Goal: Task Accomplishment & Management: Manage account settings

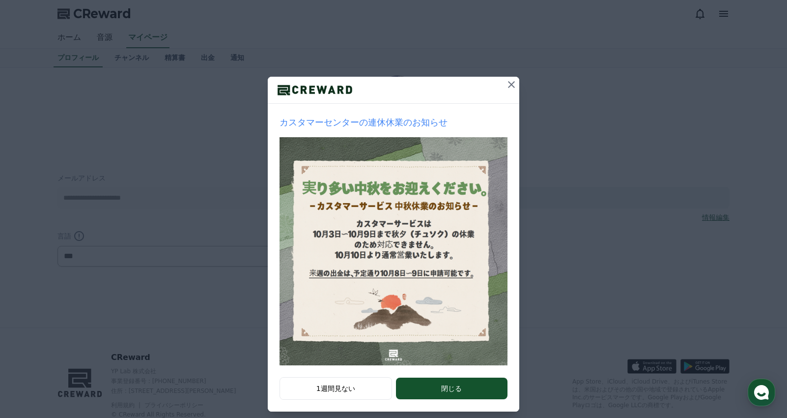
scroll to position [51, 0]
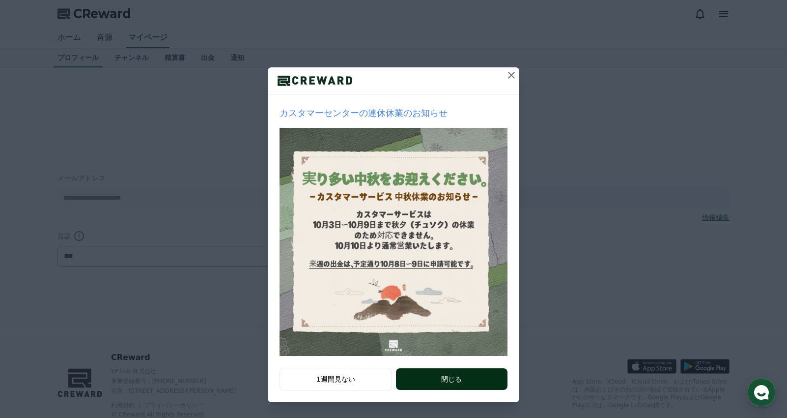
click at [473, 379] on button "閉じる" at bounding box center [452, 379] width 112 height 22
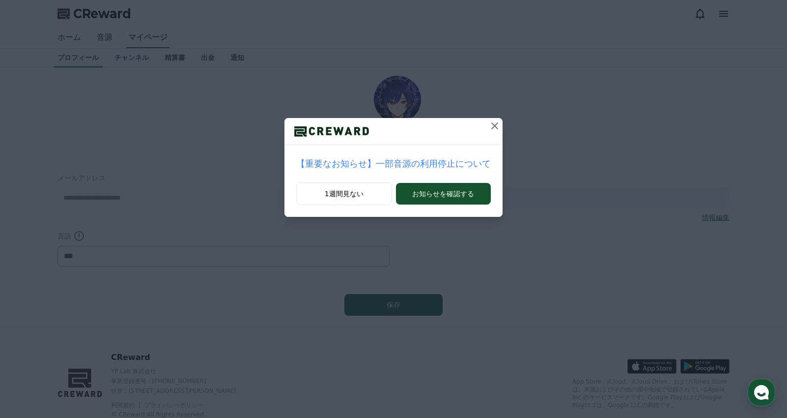
scroll to position [0, 0]
click at [489, 124] on icon at bounding box center [495, 126] width 12 height 12
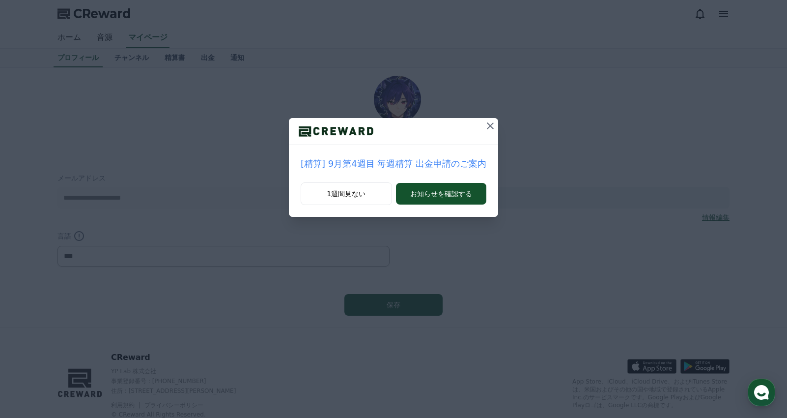
click at [487, 125] on icon at bounding box center [490, 126] width 12 height 12
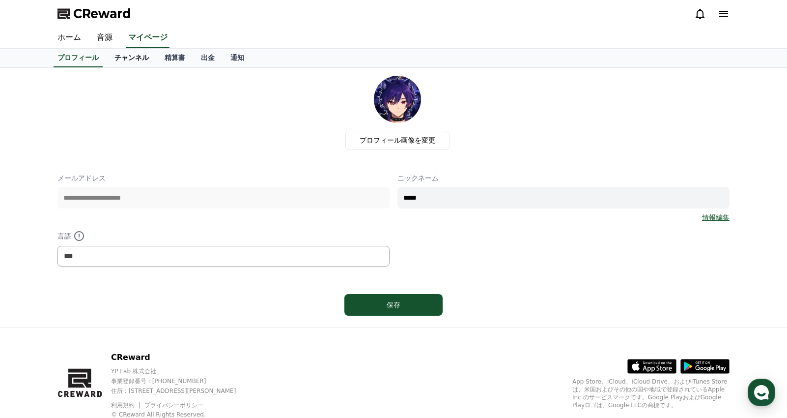
click at [122, 59] on link "チャンネル" at bounding box center [132, 58] width 50 height 19
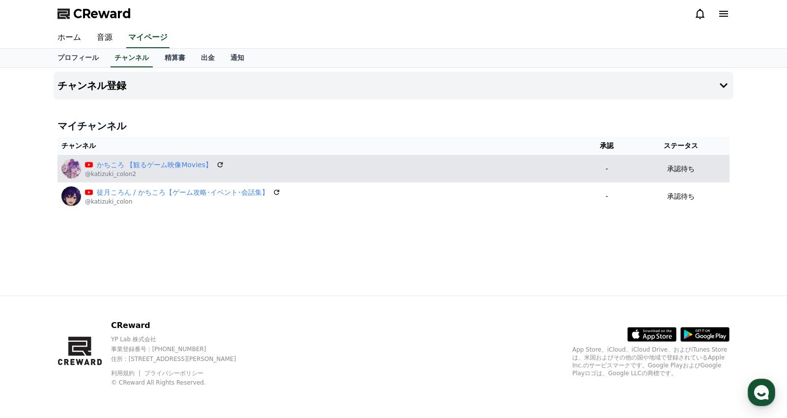
click at [666, 174] on td "承認待ち" at bounding box center [681, 169] width 98 height 28
drag, startPoint x: 671, startPoint y: 168, endPoint x: 673, endPoint y: 175, distance: 7.5
click at [671, 169] on p "承認待ち" at bounding box center [681, 169] width 28 height 10
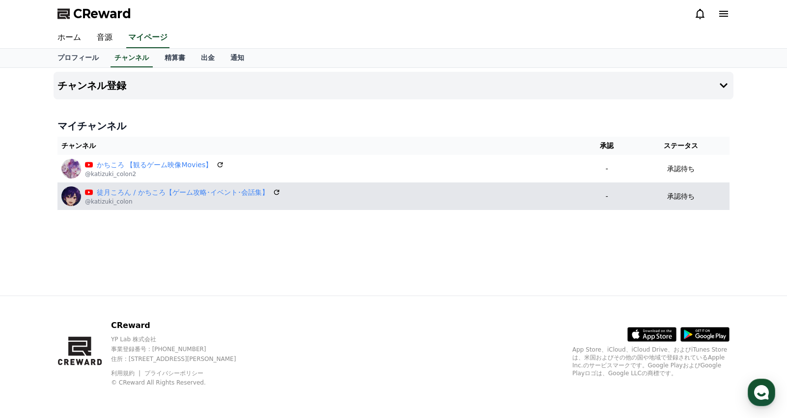
click at [678, 188] on td "承認待ち" at bounding box center [681, 196] width 98 height 28
click at [672, 189] on td "承認待ち" at bounding box center [681, 196] width 98 height 28
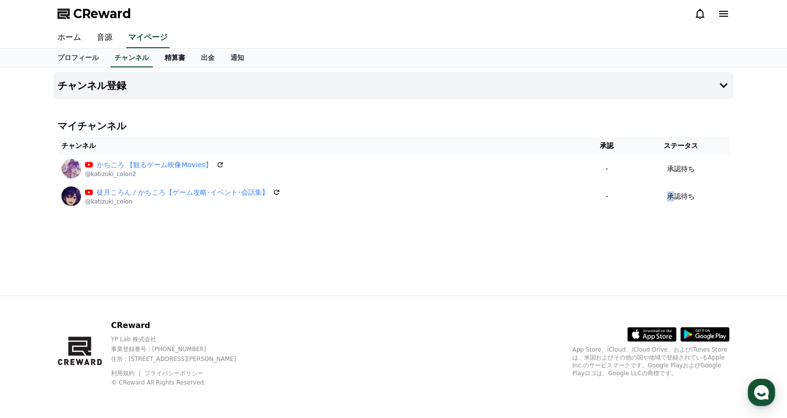
click at [157, 60] on link "精算書" at bounding box center [175, 58] width 36 height 19
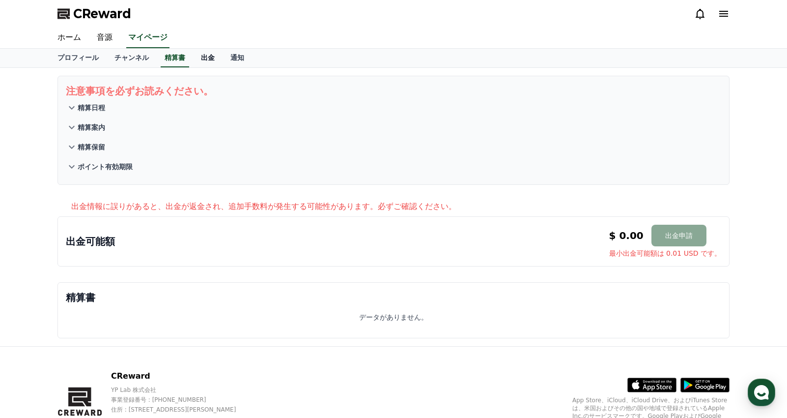
click at [193, 58] on link "出金" at bounding box center [207, 58] width 29 height 19
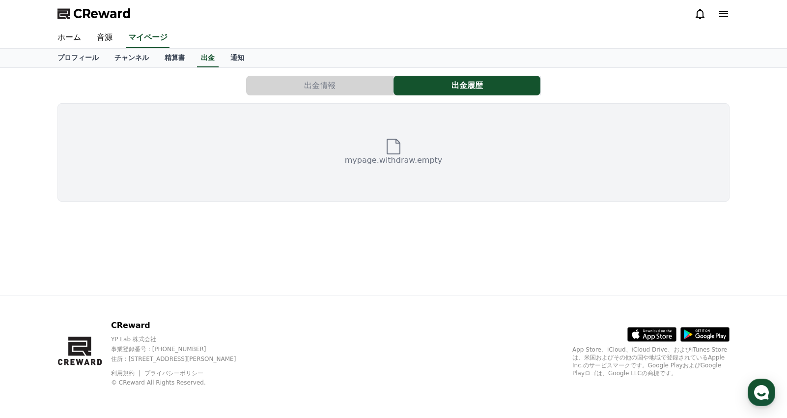
drag, startPoint x: 357, startPoint y: 80, endPoint x: 370, endPoint y: 83, distance: 13.7
click at [357, 80] on button "出金情報" at bounding box center [319, 86] width 147 height 20
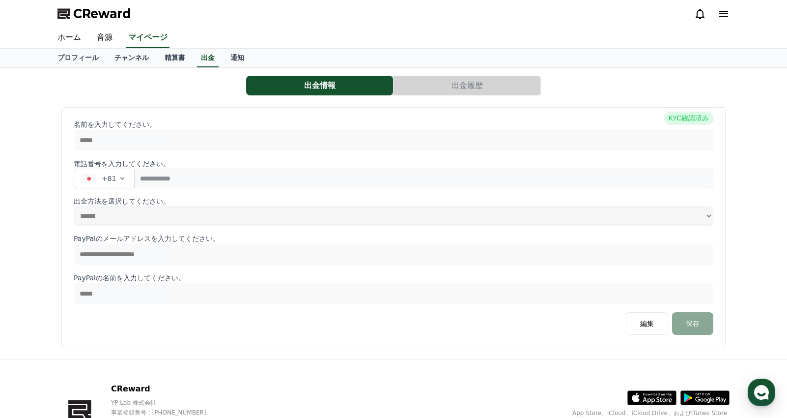
click at [504, 84] on button "出金履歴" at bounding box center [467, 86] width 147 height 20
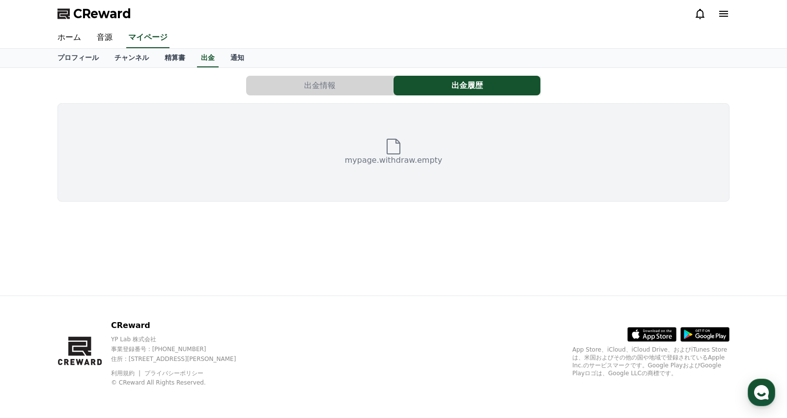
click at [305, 76] on button "出金情報" at bounding box center [319, 86] width 147 height 20
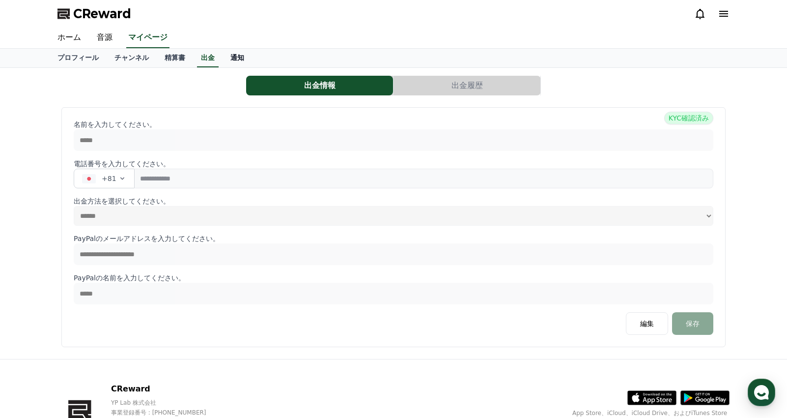
click at [223, 51] on link "通知" at bounding box center [237, 58] width 29 height 19
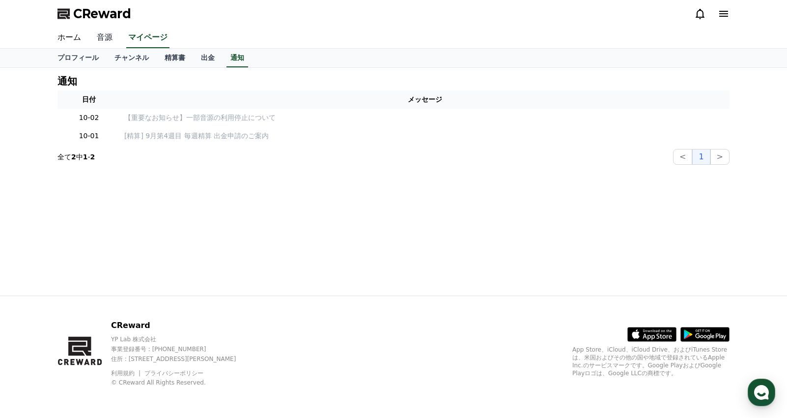
click at [93, 39] on link "音源" at bounding box center [104, 38] width 31 height 21
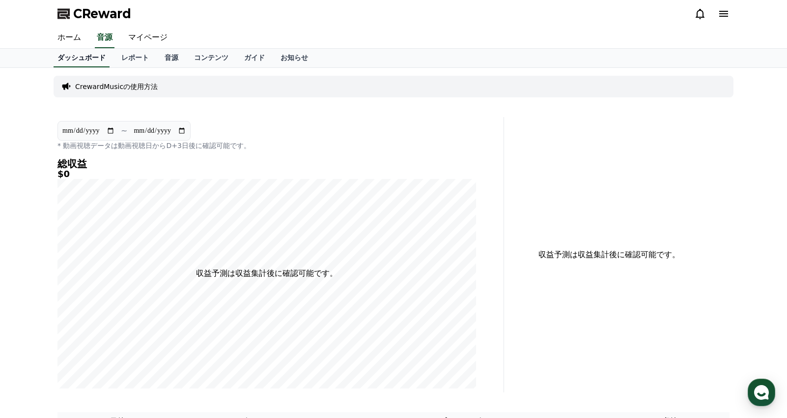
click at [60, 40] on link "ホーム" at bounding box center [69, 38] width 39 height 21
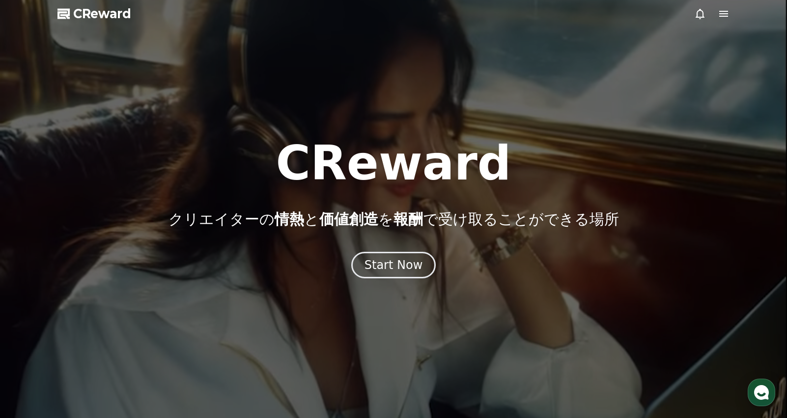
click at [719, 13] on icon at bounding box center [723, 14] width 9 height 6
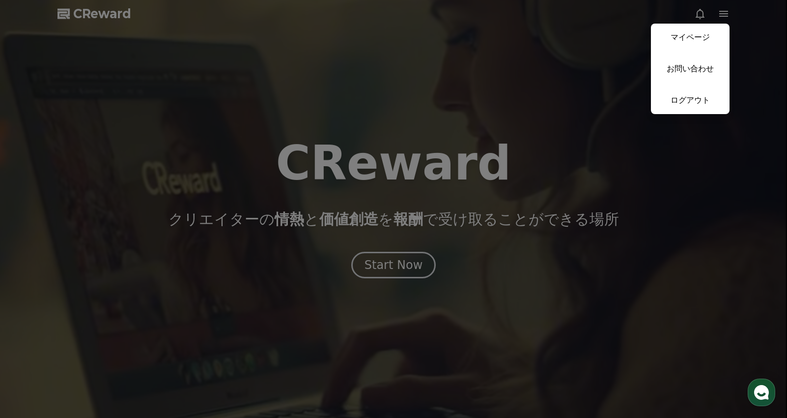
click at [705, 35] on link "マイページ" at bounding box center [690, 38] width 79 height 28
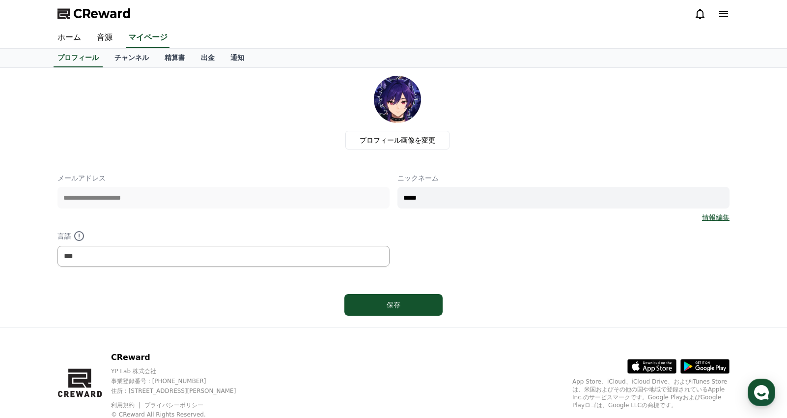
click at [727, 114] on div "プロフィール画像を変更" at bounding box center [397, 113] width 664 height 74
